Goal: Communication & Community: Ask a question

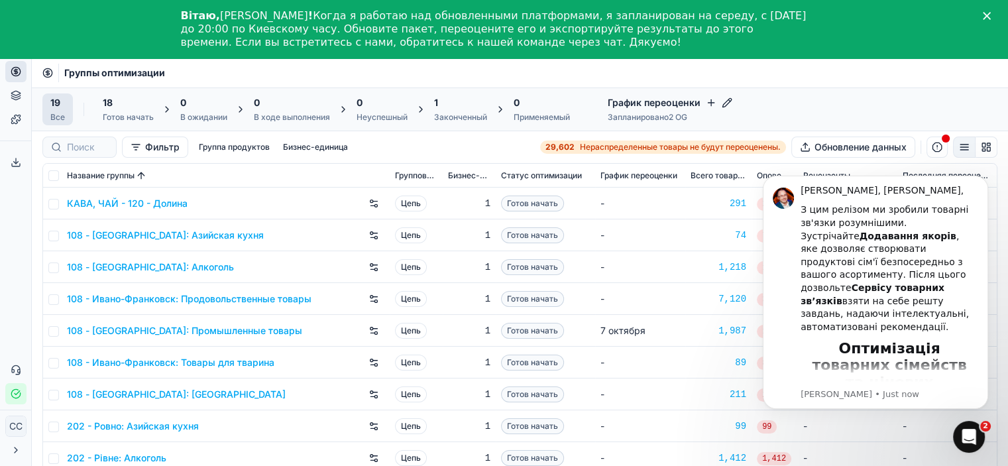
click at [914, 98] on div "19 Все 18 Готов начать 0 В ожидании 0 В ходе выполнения 0 Неуспешный 1 Закончен…" at bounding box center [519, 109] width 955 height 32
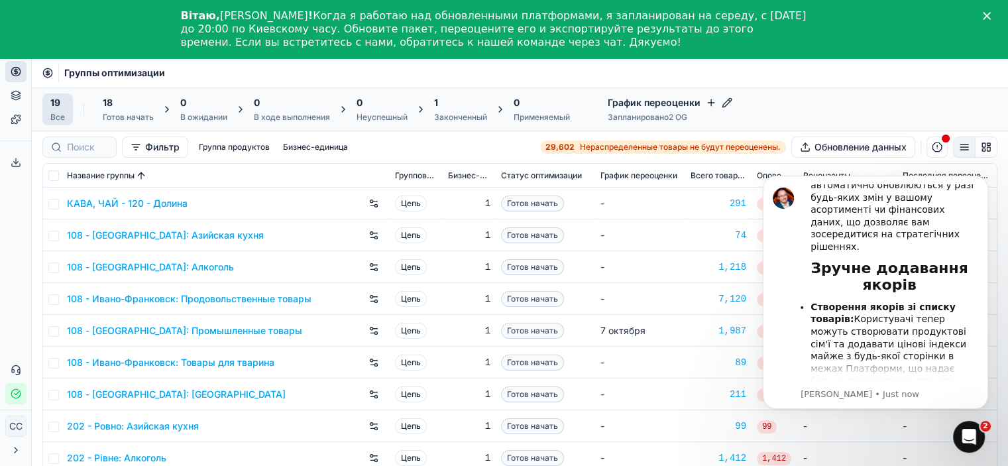
scroll to position [796, 0]
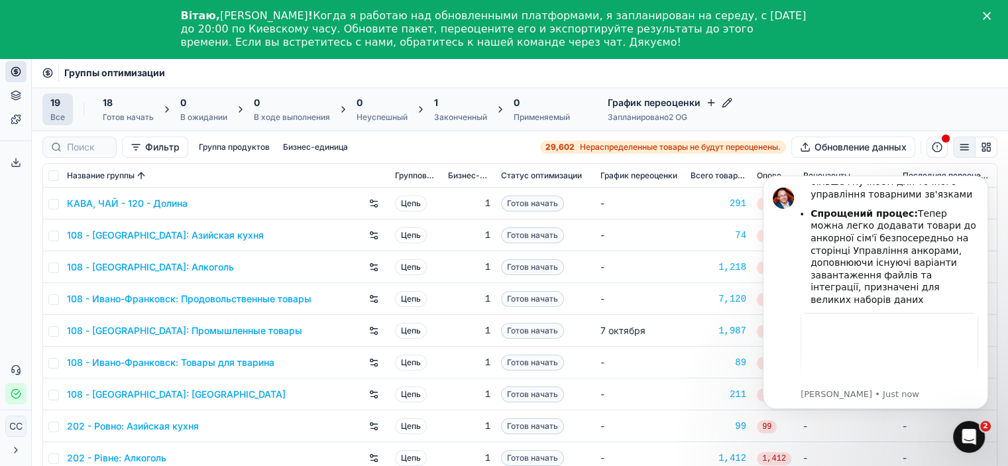
click at [895, 105] on div "19 Все 18 Готов начать 0 В ожидании 0 В ходе выполнения 0 Неуспешный 1 Закончен…" at bounding box center [519, 109] width 955 height 32
click at [900, 442] on body "[PERSON_NAME], [PERSON_NAME], З цим релізом ми зробили товарні зв'язки розумніш…" at bounding box center [876, 309] width 255 height 290
click at [975, 433] on icon "Открытый Интерком Мессенджер" at bounding box center [968, 435] width 22 height 22
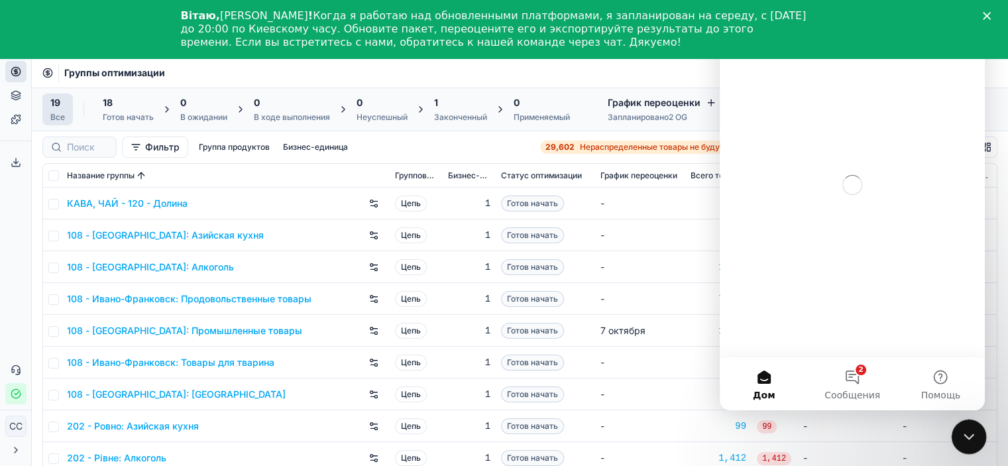
scroll to position [0, 0]
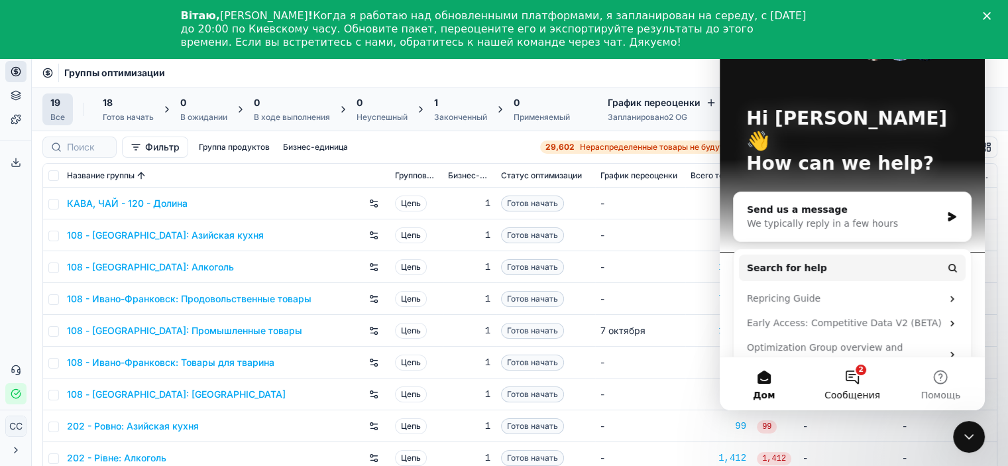
click at [855, 381] on button "2 Сообщения" at bounding box center [852, 383] width 88 height 53
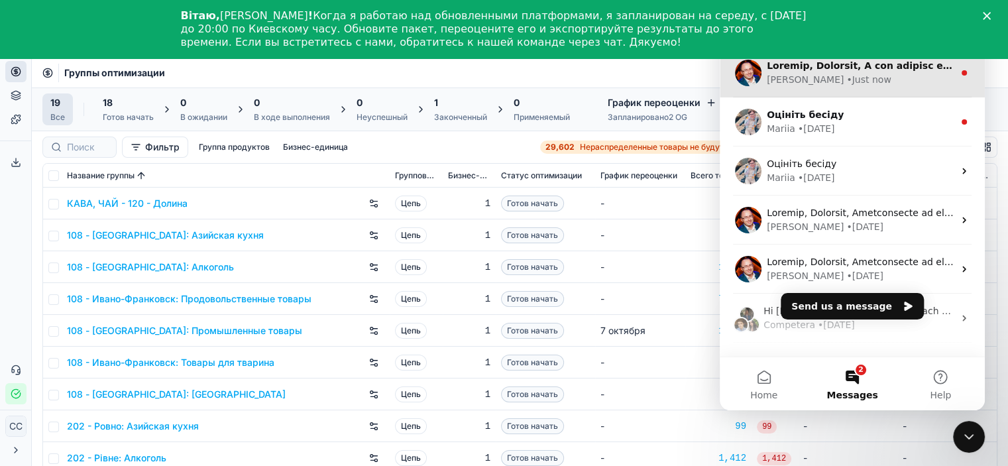
click at [847, 84] on div "• Just now" at bounding box center [869, 80] width 44 height 14
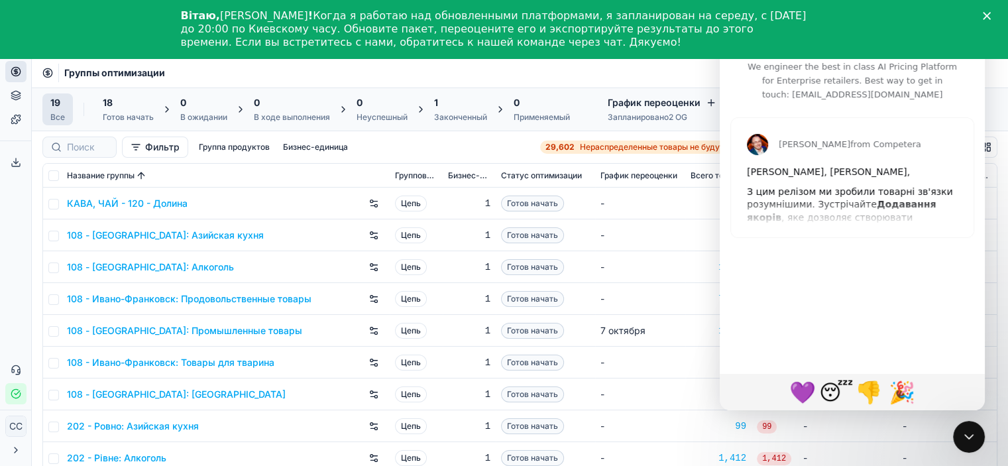
click at [1002, 11] on div "Вітаю, [PERSON_NAME] ! Когда я работаю над обновленными платформами, я запланир…" at bounding box center [504, 29] width 1008 height 48
click at [991, 13] on icon "Закрывать" at bounding box center [987, 16] width 8 height 8
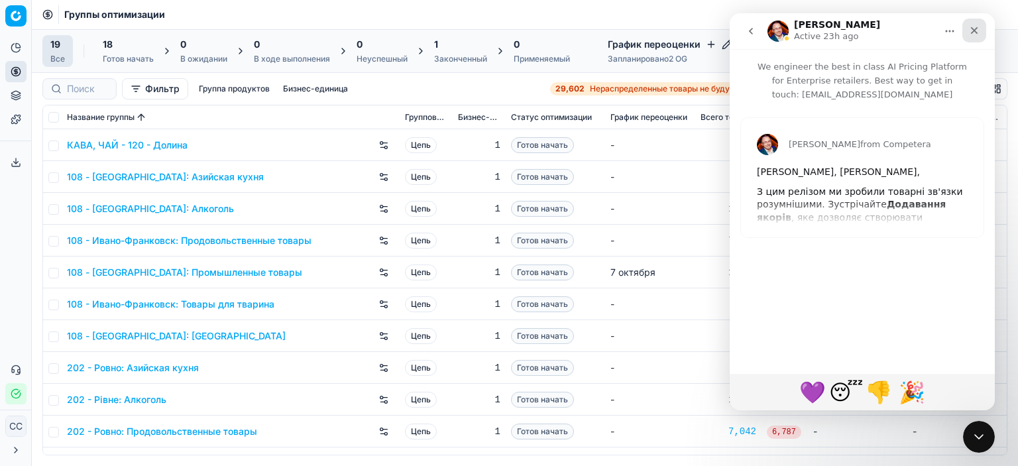
click at [977, 27] on icon "Close" at bounding box center [974, 30] width 11 height 11
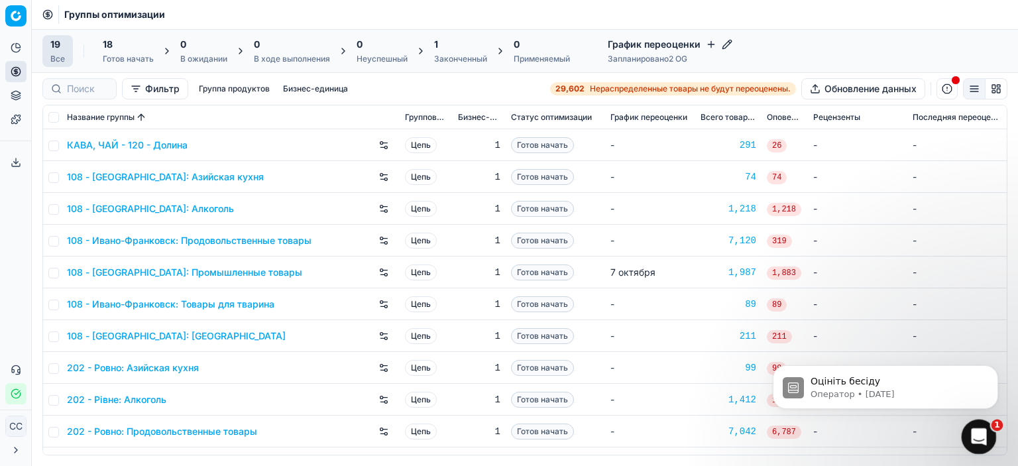
click at [985, 420] on div "Open Intercom Messenger" at bounding box center [977, 435] width 44 height 44
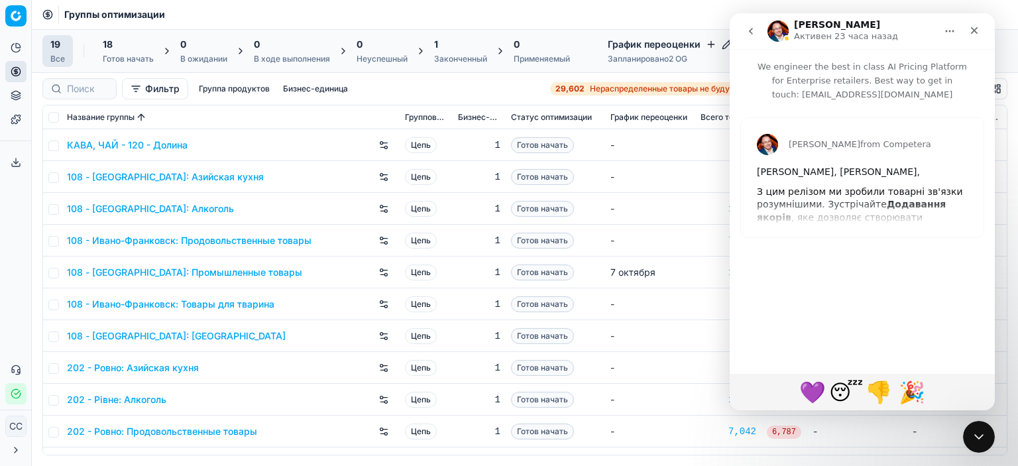
click at [747, 31] on icon "возвращаться" at bounding box center [751, 31] width 11 height 11
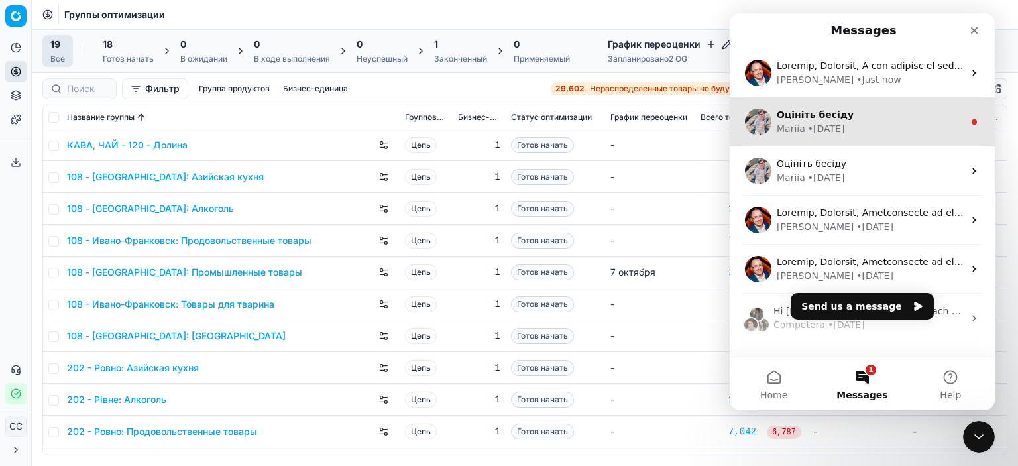
click at [830, 132] on div "• [DATE]" at bounding box center [826, 129] width 37 height 14
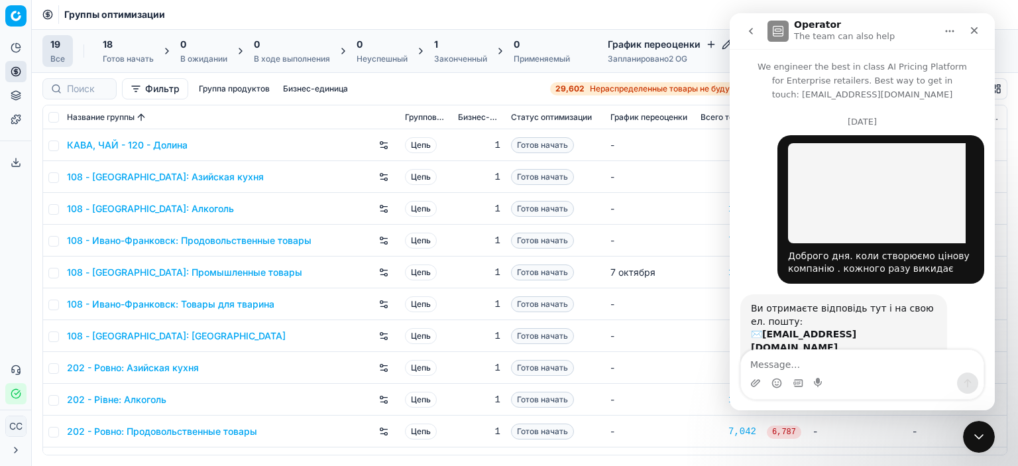
scroll to position [82, 0]
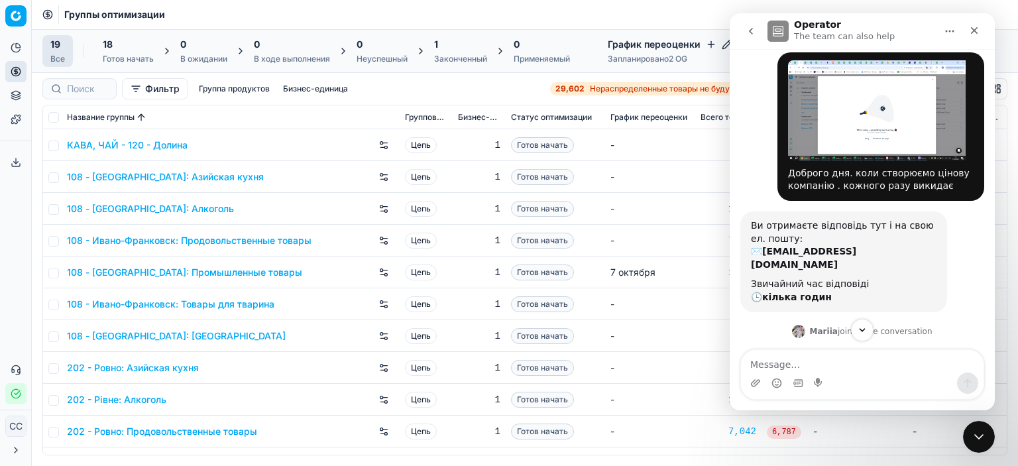
click at [412, 86] on div "Фильтр Группа продуктов Бизнес-единица 29,602 Нераспределенные товары не будут …" at bounding box center [524, 88] width 965 height 21
drag, startPoint x: 970, startPoint y: 26, endPoint x: 1587, endPoint y: 64, distance: 617.8
click at [970, 26] on icon "Close" at bounding box center [974, 30] width 11 height 11
